Goal: Task Accomplishment & Management: Manage account settings

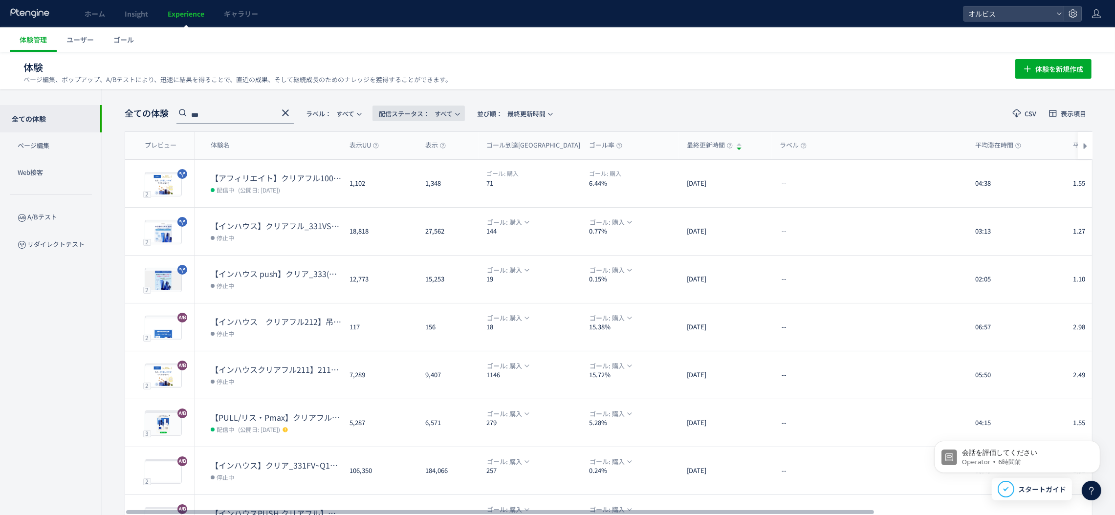
click at [426, 113] on span "配信ステータス​：" at bounding box center [404, 113] width 51 height 9
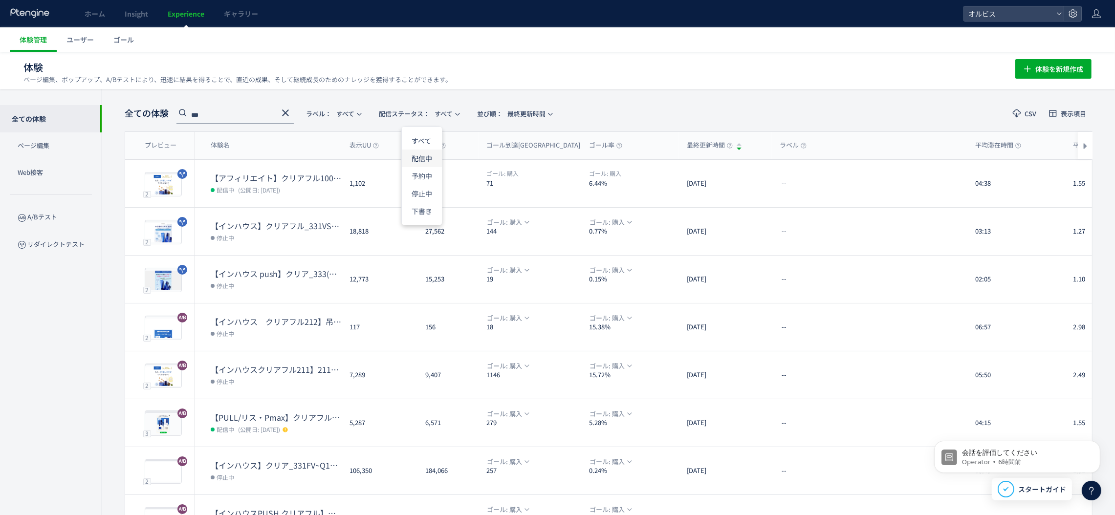
click at [424, 155] on li "配信中" at bounding box center [422, 159] width 40 height 18
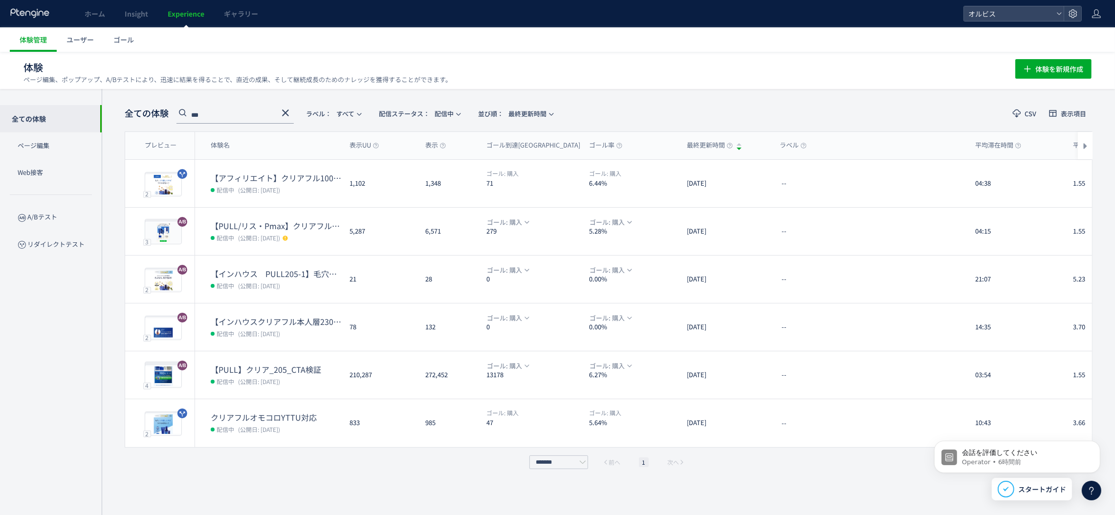
click at [170, 456] on div "******* 前へ 1 次へ" at bounding box center [609, 463] width 968 height 14
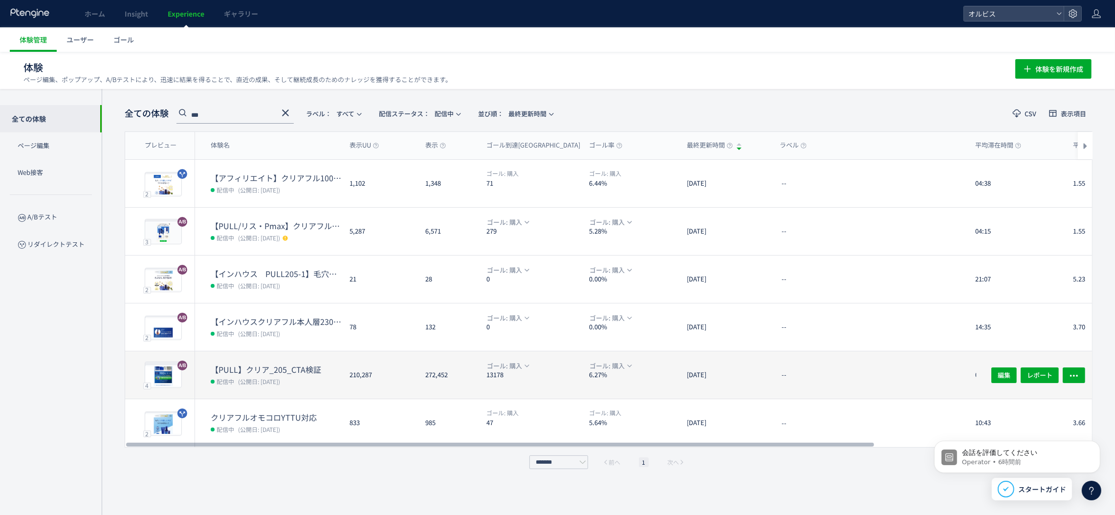
click at [280, 378] on span "(公開日: [DATE])" at bounding box center [259, 381] width 42 height 8
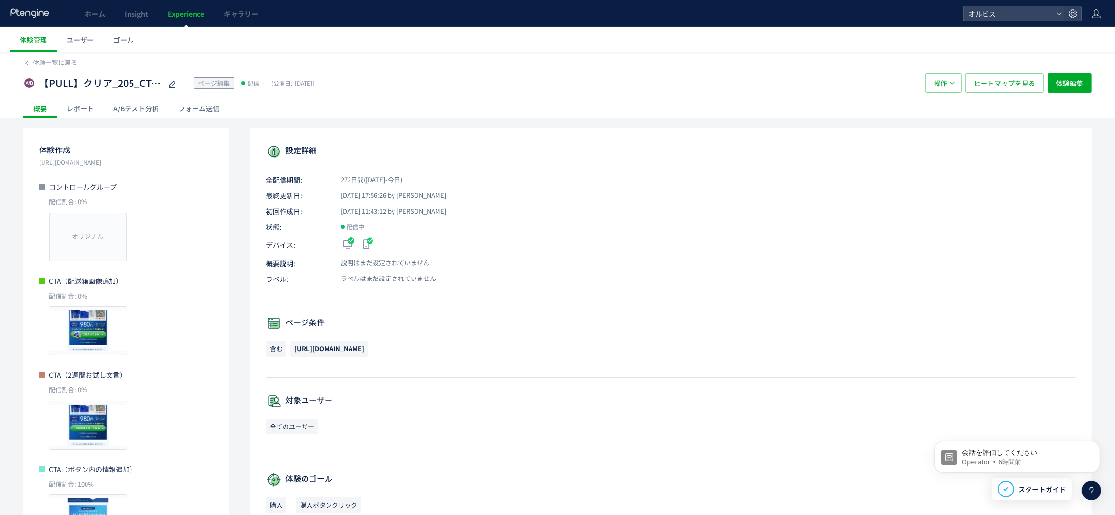
click at [760, 190] on div "設定詳細 全配信期間: 272日間([DATE]-今日) 最終更新日: [DATE] 17:56:26 by オルビス 初回作成日: [DATE] 11:43…" at bounding box center [671, 437] width 842 height 619
click at [941, 88] on span "操作" at bounding box center [941, 83] width 14 height 20
click at [946, 116] on li "停止" at bounding box center [943, 113] width 33 height 18
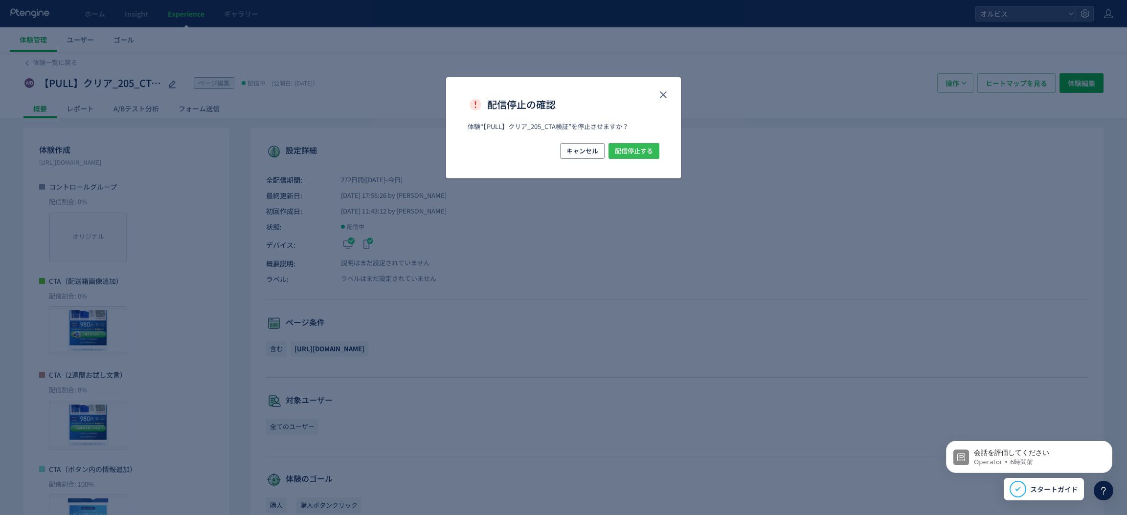
click at [646, 151] on span "配信停止する" at bounding box center [634, 151] width 38 height 16
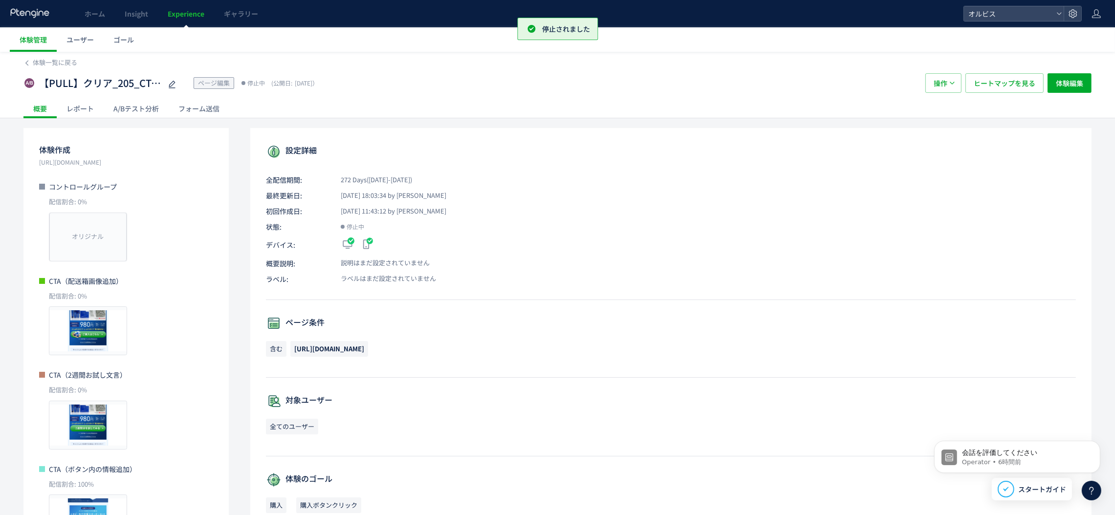
click at [186, 18] on span "Experience" at bounding box center [186, 14] width 37 height 10
